Goal: Information Seeking & Learning: Understand process/instructions

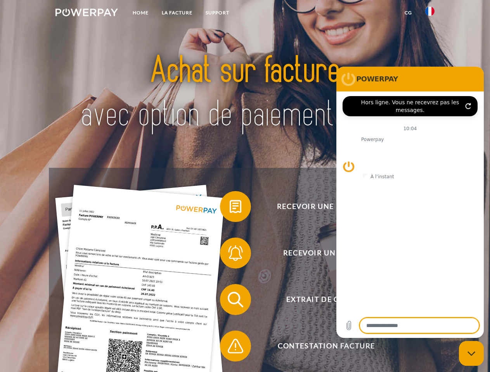
click at [86, 14] on img at bounding box center [86, 13] width 62 height 8
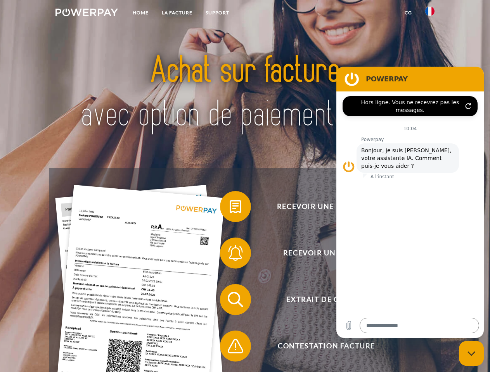
click at [430, 14] on img at bounding box center [429, 11] width 9 height 9
click at [408, 13] on link "CG" at bounding box center [408, 13] width 21 height 14
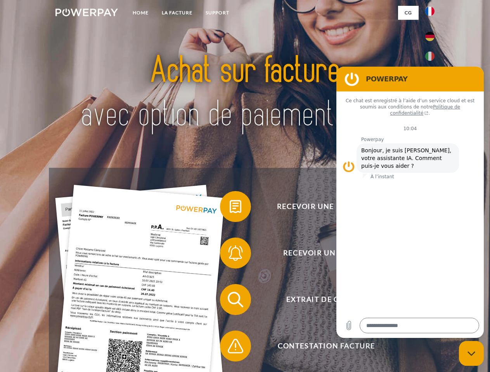
click at [229, 208] on span at bounding box center [223, 206] width 39 height 39
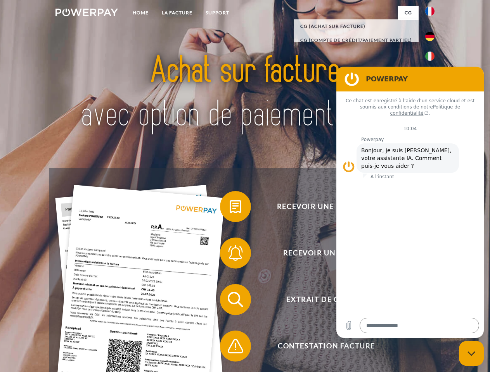
click at [229, 255] on span at bounding box center [223, 253] width 39 height 39
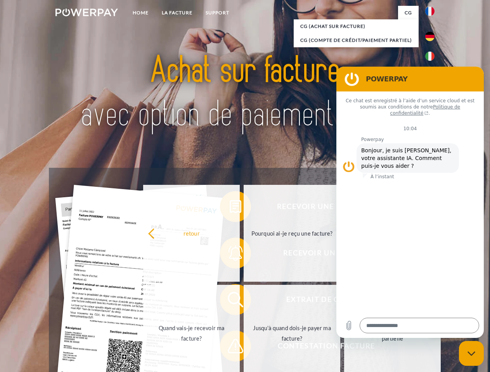
click at [243, 301] on link "Jusqu'à quand dois-je payer ma facture?" at bounding box center [291, 333] width 97 height 97
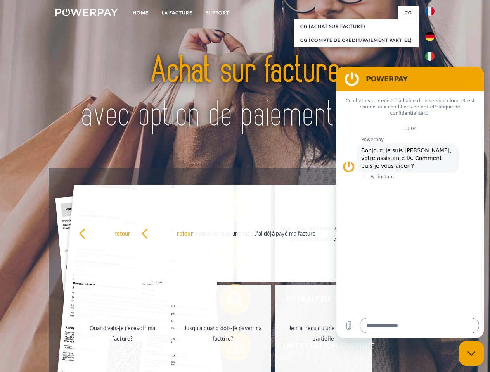
click at [229, 348] on span at bounding box center [223, 346] width 39 height 39
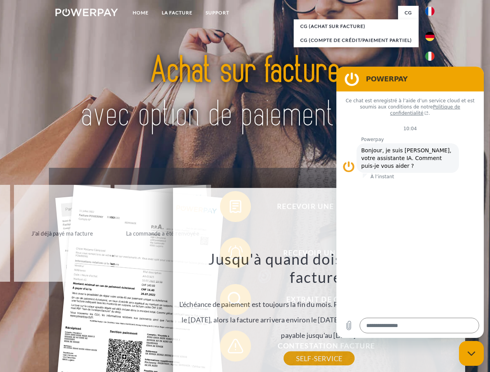
click at [471, 354] on icon "Fermer la fenêtre de messagerie" at bounding box center [471, 353] width 8 height 5
type textarea "*"
